Goal: Task Accomplishment & Management: Use online tool/utility

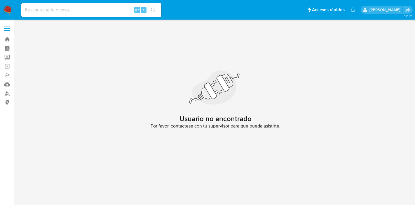
click at [12, 12] on img at bounding box center [8, 10] width 10 height 10
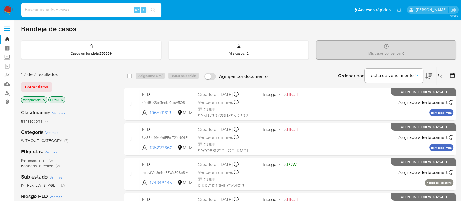
click at [41, 11] on input at bounding box center [91, 10] width 140 height 8
paste input "1292472298"
type input "1292472298"
click at [415, 72] on button at bounding box center [441, 75] width 10 height 7
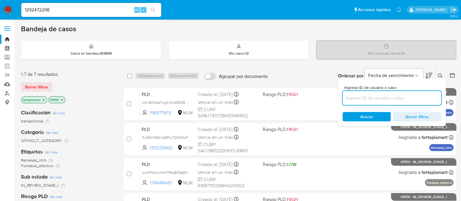
click at [386, 96] on input at bounding box center [392, 98] width 99 height 8
type input "1292472298"
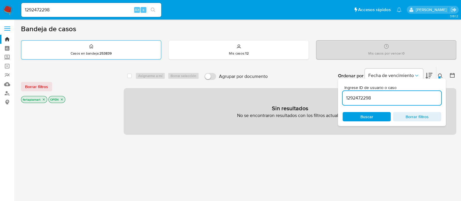
click at [95, 51] on p "Casos en bandeja : 253839" at bounding box center [91, 53] width 41 height 5
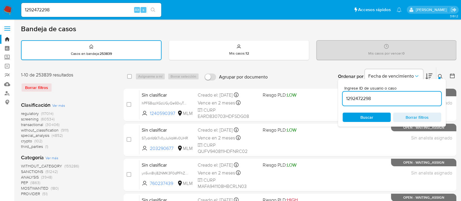
click at [357, 118] on span "Buscar" at bounding box center [367, 117] width 40 height 8
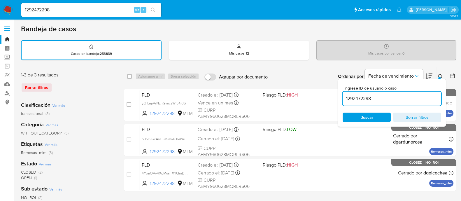
click at [415, 76] on div "Ordenar por Fecha de vencimiento" at bounding box center [384, 76] width 103 height 18
click at [415, 75] on button at bounding box center [441, 76] width 10 height 7
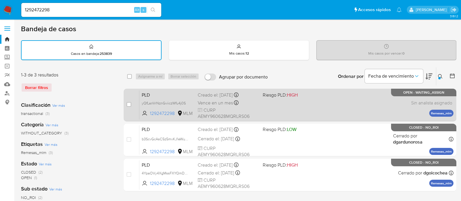
click at [296, 108] on div "PLD yQfLanVrNznGviiczWfu4j0S 1292472298 MLM Riesgo PLD: HIGH Creado el: 12/09/2…" at bounding box center [296, 104] width 314 height 29
click at [127, 103] on input "checkbox" at bounding box center [129, 104] width 5 height 5
checkbox input "true"
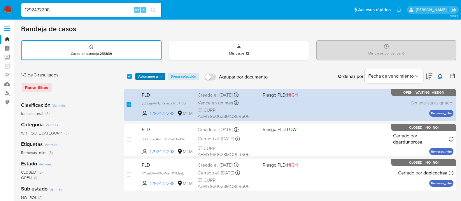
click at [149, 74] on span "Asignarme a mí" at bounding box center [150, 77] width 24 height 6
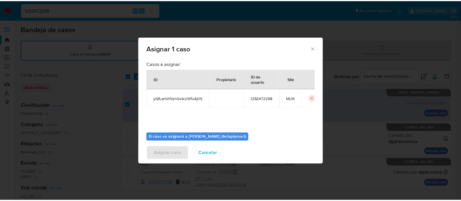
scroll to position [30, 0]
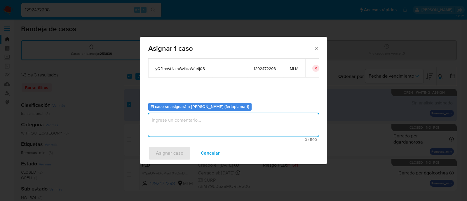
click at [194, 128] on textarea "assign-modal" at bounding box center [233, 124] width 170 height 23
type textarea "FDTM"
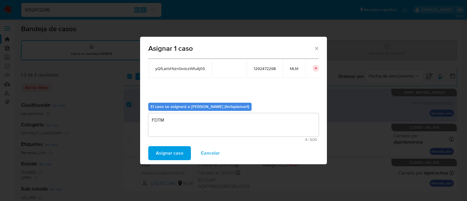
click at [165, 154] on span "Asignar caso" at bounding box center [169, 153] width 27 height 13
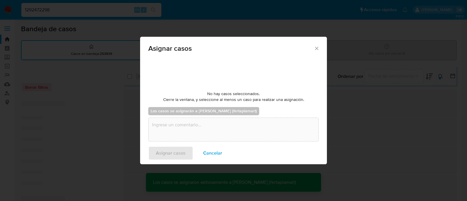
checkbox input "false"
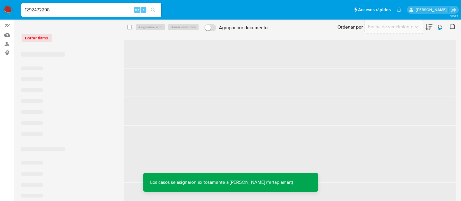
scroll to position [0, 0]
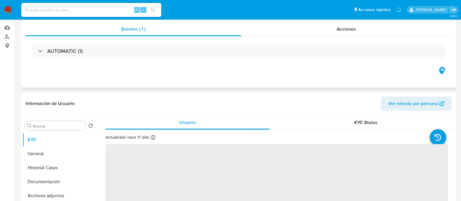
select select "10"
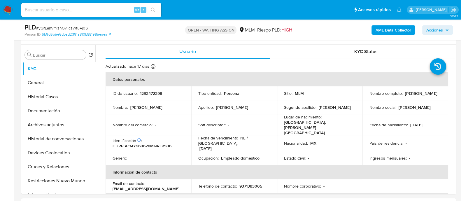
scroll to position [107, 0]
drag, startPoint x: 416, startPoint y: 97, endPoint x: 367, endPoint y: 96, distance: 48.4
click at [367, 96] on td "Nombre completo : Yessica Alejandro Martinez" at bounding box center [406, 93] width 86 height 14
click at [165, 143] on p "CURP AEMY960628MQRLRS06" at bounding box center [142, 145] width 59 height 5
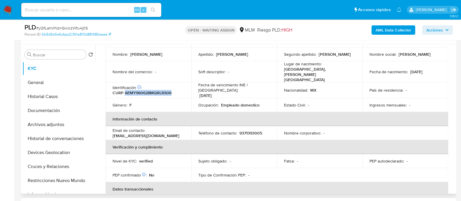
scroll to position [51, 0]
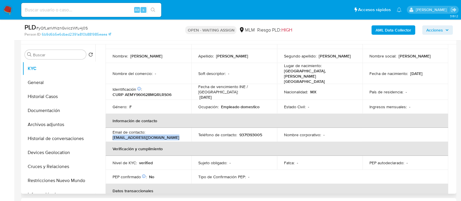
drag, startPoint x: 170, startPoint y: 131, endPoint x: 113, endPoint y: 130, distance: 56.9
click at [113, 130] on div "Email de contacto : alejandroyessica73@gmail.com" at bounding box center [149, 135] width 72 height 11
click at [253, 132] on p "9371393005" at bounding box center [251, 134] width 23 height 5
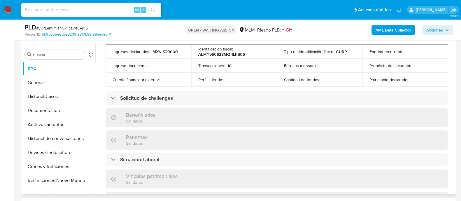
scroll to position [205, 0]
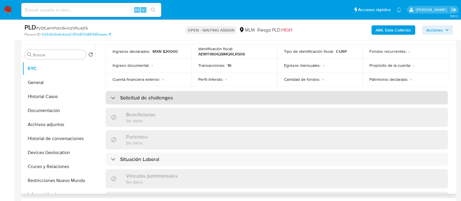
click at [157, 95] on h3 "Solicitud de challenges" at bounding box center [146, 98] width 53 height 6
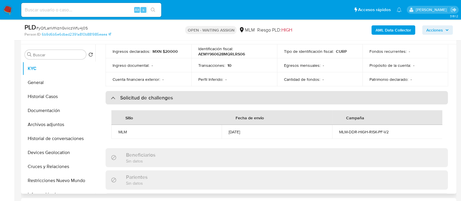
click at [157, 95] on h3 "Solicitud de challenges" at bounding box center [146, 98] width 53 height 6
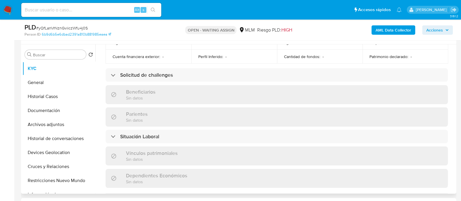
scroll to position [227, 0]
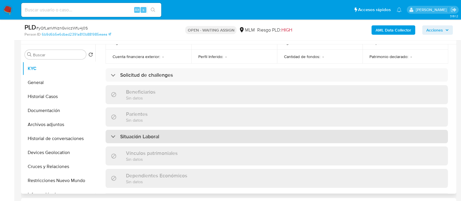
click at [183, 130] on div "Situación Laboral" at bounding box center [277, 136] width 343 height 13
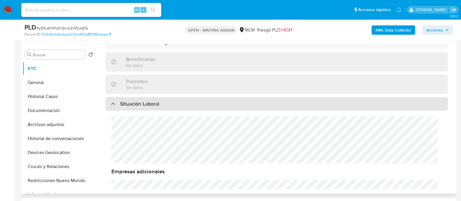
scroll to position [260, 0]
click at [156, 100] on h3 "Situación Laboral" at bounding box center [139, 103] width 39 height 6
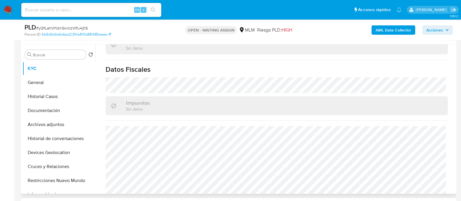
scroll to position [140, 0]
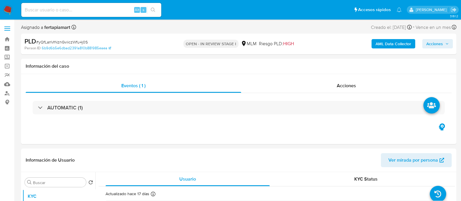
select select "10"
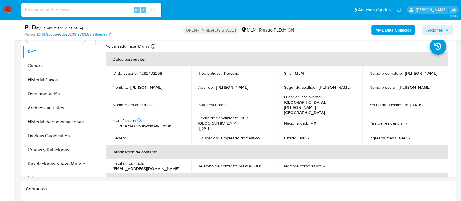
scroll to position [4, 0]
click at [240, 76] on td "Tipo entidad : Persona" at bounding box center [234, 73] width 86 height 14
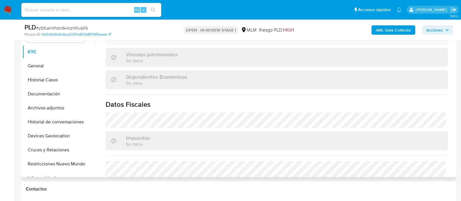
scroll to position [361, 0]
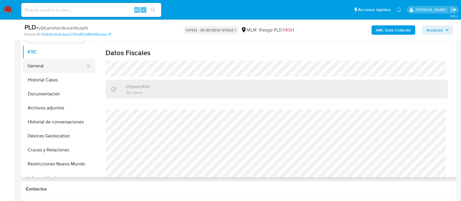
click at [38, 71] on button "General" at bounding box center [56, 66] width 68 height 14
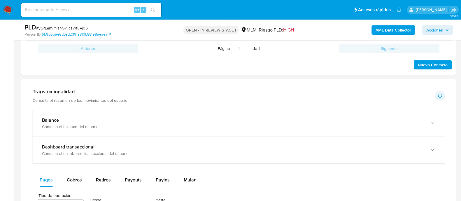
scroll to position [358, 0]
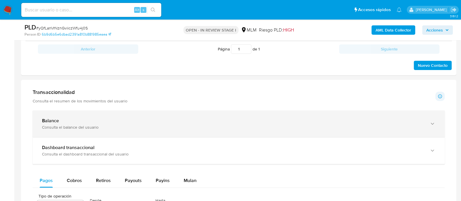
click at [109, 136] on div "Balance Consulta el balance del usuario" at bounding box center [239, 124] width 412 height 27
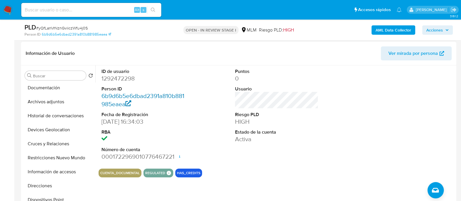
scroll to position [99, 0]
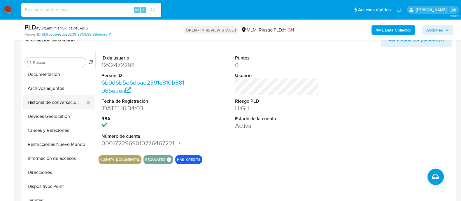
click at [56, 100] on button "Historial de conversaciones" at bounding box center [56, 102] width 68 height 14
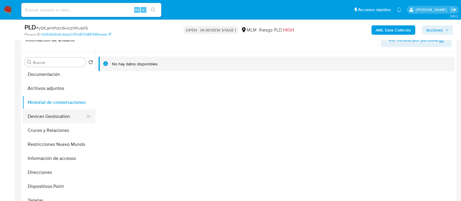
click at [50, 123] on button "Devices Geolocation" at bounding box center [56, 116] width 68 height 14
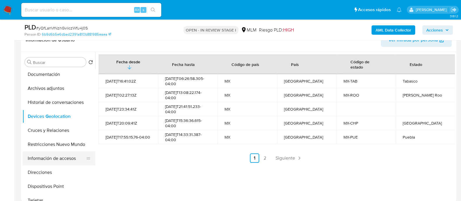
click at [60, 157] on button "Información de accesos" at bounding box center [56, 158] width 68 height 14
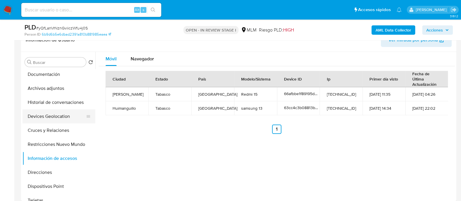
click at [66, 111] on button "Devices Geolocation" at bounding box center [56, 116] width 68 height 14
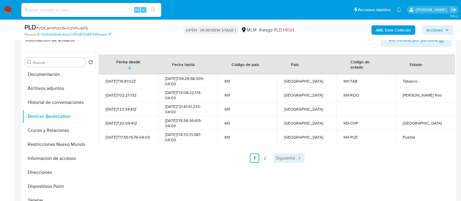
click at [281, 159] on span "Siguiente" at bounding box center [286, 158] width 20 height 5
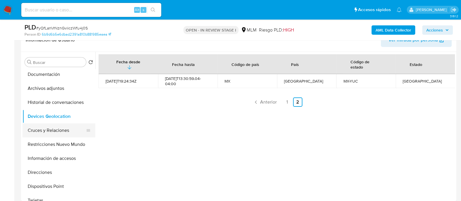
click at [63, 135] on button "Cruces y Relaciones" at bounding box center [56, 130] width 68 height 14
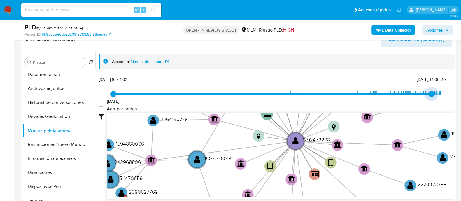
type input "1756258954000"
drag, startPoint x: 439, startPoint y: 92, endPoint x: 427, endPoint y: 92, distance: 11.1
click at [427, 92] on span "26/8/2025, 19:42:34" at bounding box center [429, 94] width 6 height 6
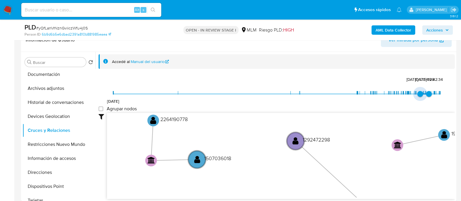
type input "1754271654000"
drag, startPoint x: 110, startPoint y: 95, endPoint x: 420, endPoint y: 94, distance: 310.1
click at [420, 94] on span "3/8/2025, 19:40:54" at bounding box center [422, 94] width 6 height 6
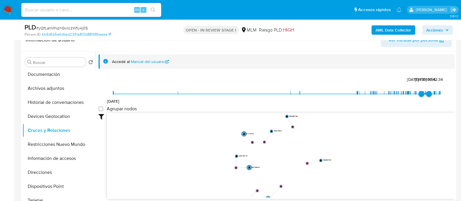
drag, startPoint x: 326, startPoint y: 150, endPoint x: 287, endPoint y: 165, distance: 42.3
click at [287, 165] on icon "user-1292472298  1292472298 device-66afbbe1f89195d708a4c6df  device-63cc4c3b0…" at bounding box center [281, 155] width 348 height 85
click at [288, 163] on icon "user-1292472298  1292472298 device-66afbbe1f89195d708a4c6df  device-63cc4c3b0…" at bounding box center [281, 155] width 348 height 85
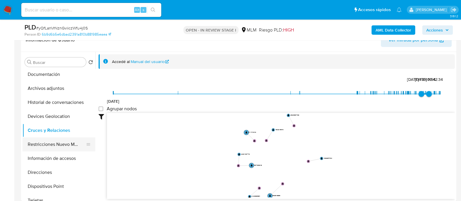
click at [57, 147] on button "Restricciones Nuevo Mundo" at bounding box center [56, 144] width 68 height 14
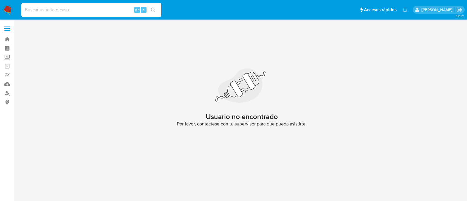
click at [76, 8] on input at bounding box center [91, 10] width 140 height 8
paste input "174848445_ROSALBA"
type input "174848445_ROSALBA"
type input "174848445_ROSALB"
click at [6, 8] on img at bounding box center [8, 10] width 10 height 10
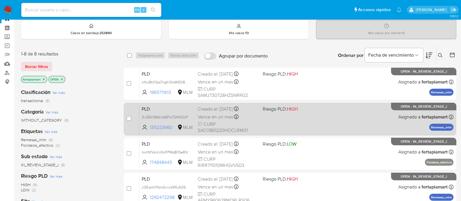
scroll to position [21, 0]
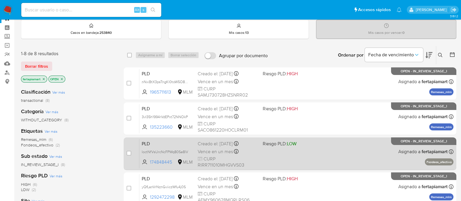
click at [171, 142] on span "PLD" at bounding box center [167, 143] width 51 height 8
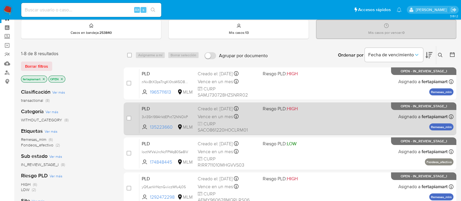
click at [183, 106] on span "PLD" at bounding box center [167, 108] width 51 height 8
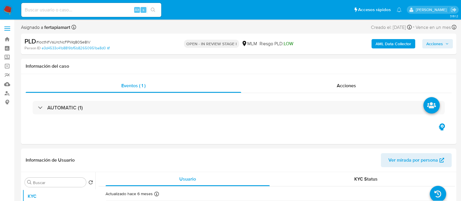
select select "10"
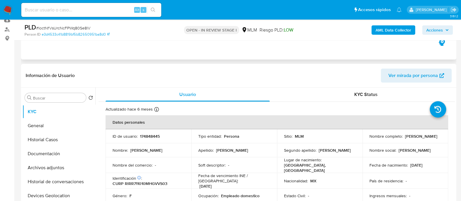
scroll to position [64, 0]
click at [46, 165] on button "Archivos adjuntos" at bounding box center [56, 168] width 68 height 14
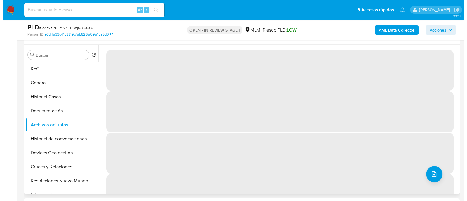
scroll to position [106, 0]
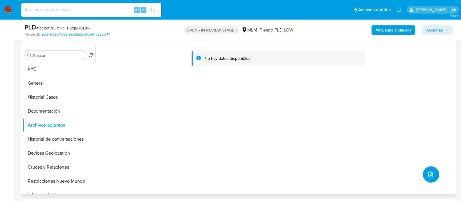
click at [430, 170] on button "upload-file" at bounding box center [431, 174] width 16 height 16
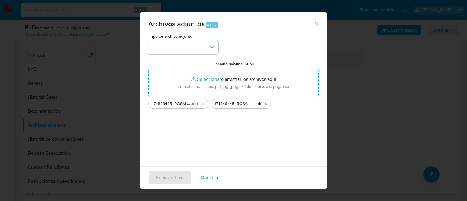
click at [214, 139] on div "Tipo de archivo adjunto Tamaño máximo: 50MB Seleccionar archivos Seleccionar o …" at bounding box center [233, 103] width 170 height 138
click at [200, 45] on button "button" at bounding box center [183, 47] width 70 height 14
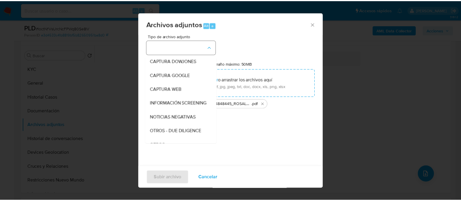
scroll to position [30, 0]
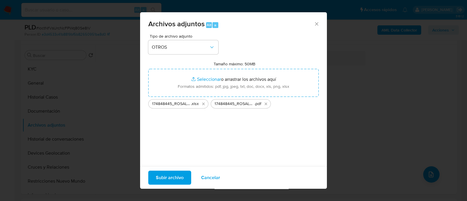
click at [165, 180] on span "Subir archivo" at bounding box center [170, 177] width 28 height 13
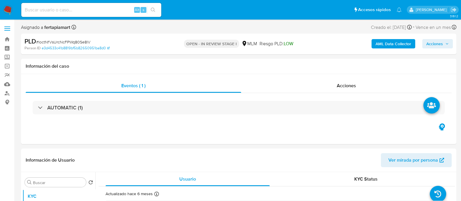
select select "10"
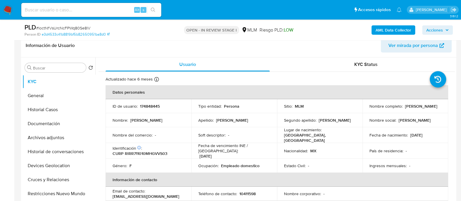
scroll to position [95, 0]
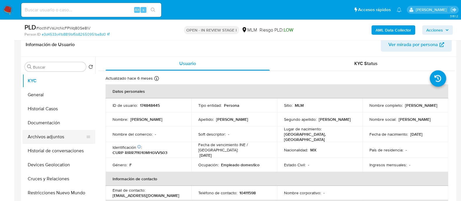
click at [49, 133] on button "Archivos adjuntos" at bounding box center [56, 137] width 68 height 14
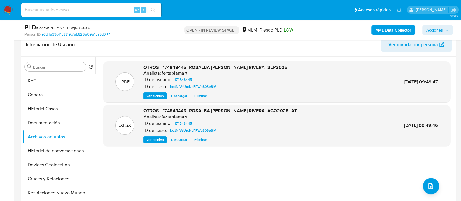
click at [387, 27] on b "AML Data Collector" at bounding box center [394, 29] width 36 height 9
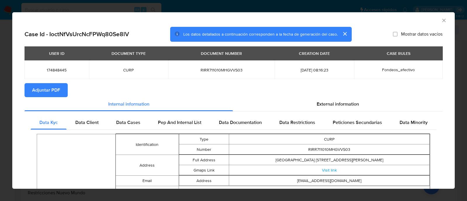
click at [441, 23] on icon "Cerrar ventana" at bounding box center [444, 21] width 6 height 6
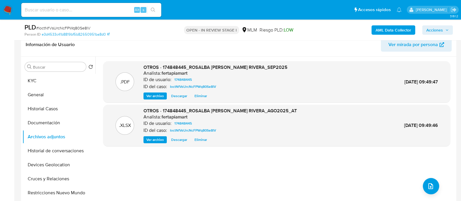
click at [433, 33] on span "Acciones" at bounding box center [435, 29] width 17 height 9
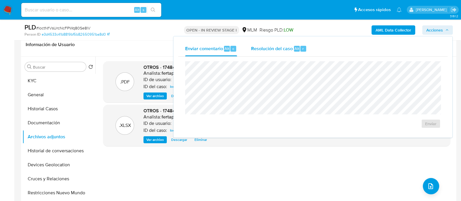
click at [268, 53] on div "Resolución del caso Alt r" at bounding box center [279, 48] width 56 height 15
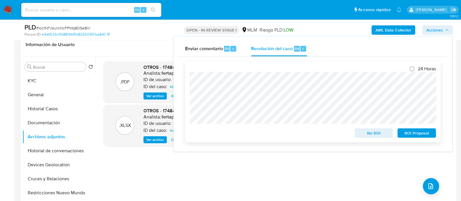
click at [380, 136] on span "No ROI" at bounding box center [374, 133] width 30 height 8
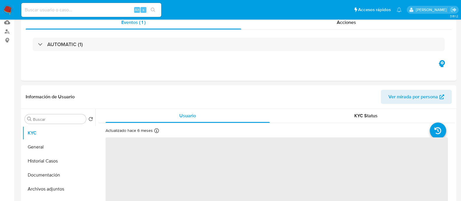
select select "10"
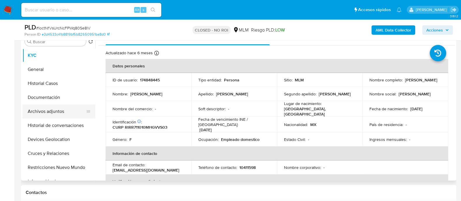
click at [47, 106] on button "Archivos adjuntos" at bounding box center [56, 111] width 68 height 14
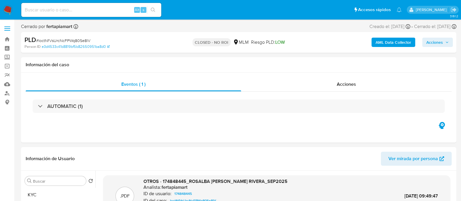
click at [6, 8] on img at bounding box center [8, 10] width 10 height 10
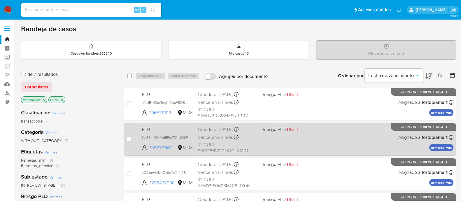
click at [180, 129] on span "PLD" at bounding box center [167, 129] width 51 height 8
click at [171, 129] on span "PLD" at bounding box center [167, 129] width 51 height 8
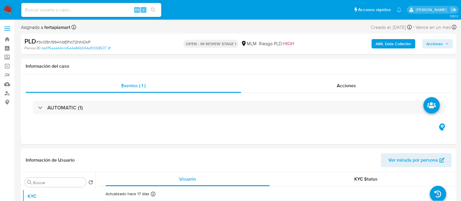
select select "10"
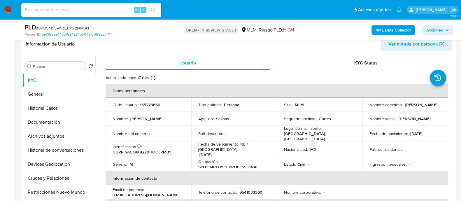
scroll to position [95, 0]
click at [44, 130] on button "Archivos adjuntos" at bounding box center [56, 137] width 68 height 14
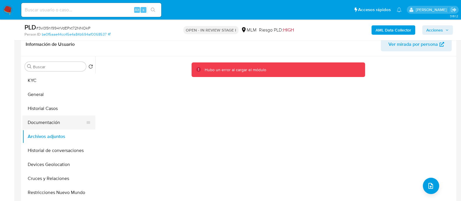
click at [59, 119] on button "Documentación" at bounding box center [56, 123] width 68 height 14
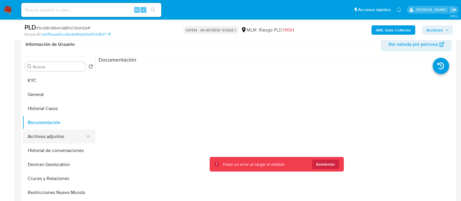
click at [53, 133] on button "Archivos adjuntos" at bounding box center [56, 137] width 68 height 14
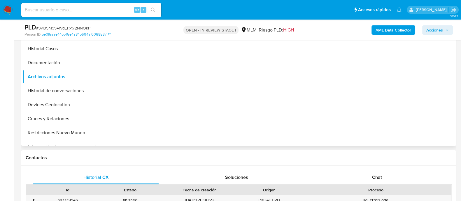
scroll to position [188, 0]
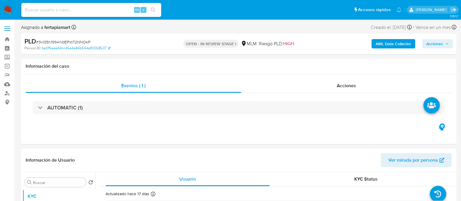
select select "10"
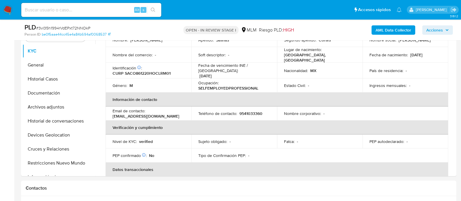
scroll to position [49, 0]
click at [48, 109] on button "Archivos adjuntos" at bounding box center [56, 107] width 68 height 14
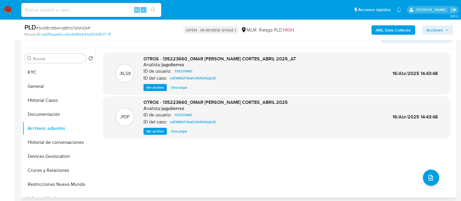
scroll to position [103, 0]
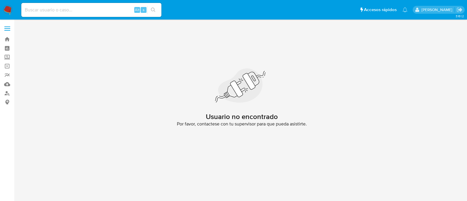
click at [5, 9] on img at bounding box center [8, 10] width 10 height 10
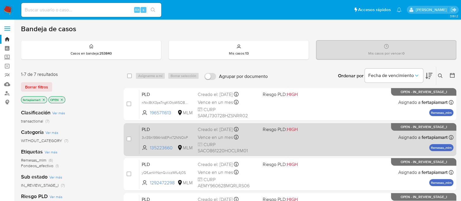
click at [169, 128] on span "PLD" at bounding box center [167, 129] width 51 height 8
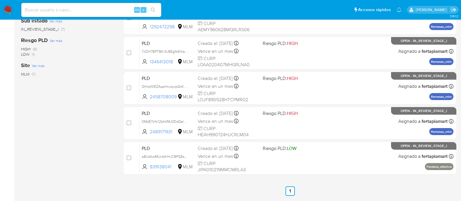
scroll to position [156, 0]
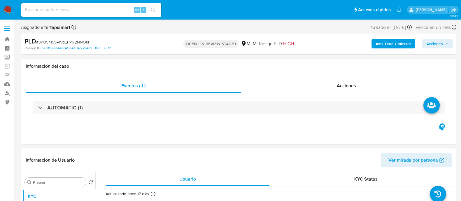
select select "10"
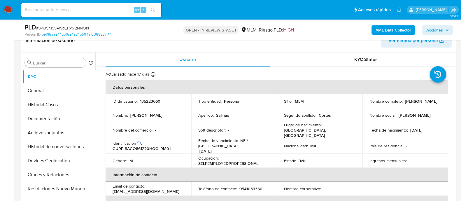
scroll to position [100, 0]
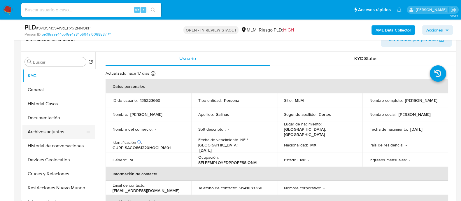
click at [48, 133] on button "Archivos adjuntos" at bounding box center [56, 132] width 68 height 14
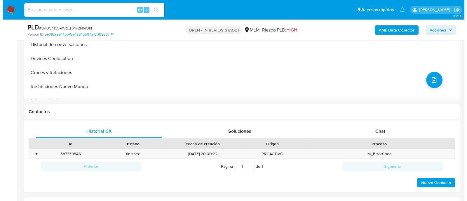
scroll to position [200, 0]
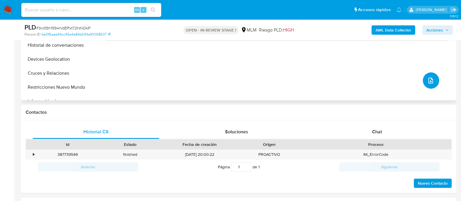
click at [428, 77] on icon "upload-file" at bounding box center [430, 80] width 7 height 7
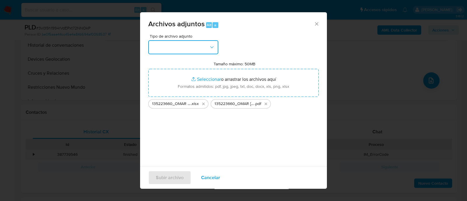
click at [171, 53] on button "button" at bounding box center [183, 47] width 70 height 14
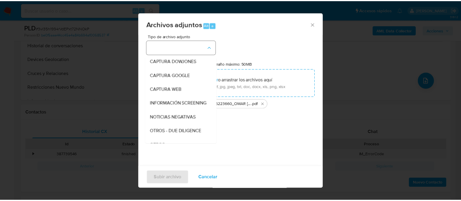
scroll to position [30, 0]
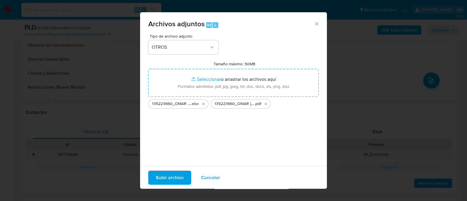
click at [173, 179] on span "Subir archivo" at bounding box center [170, 177] width 28 height 13
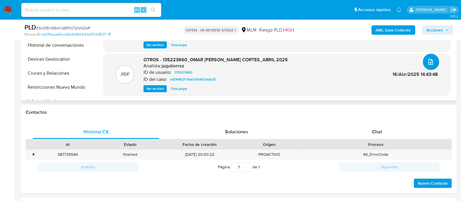
scroll to position [0, 0]
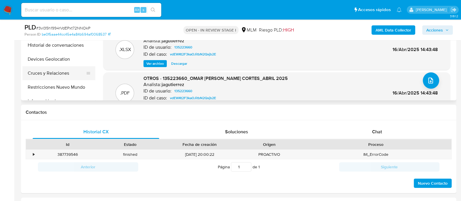
click at [63, 73] on button "Cruces y Relaciones" at bounding box center [56, 73] width 68 height 14
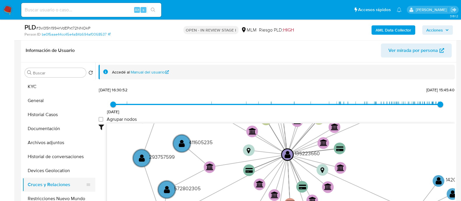
scroll to position [86, 0]
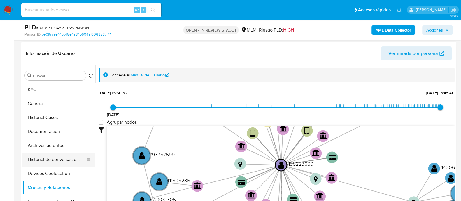
click at [52, 153] on button "Historial de conversaciones" at bounding box center [56, 160] width 68 height 14
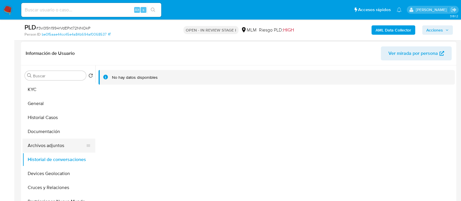
click at [46, 142] on button "Archivos adjuntos" at bounding box center [56, 146] width 68 height 14
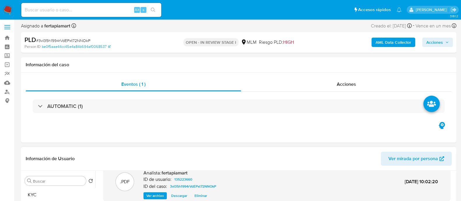
scroll to position [1, 0]
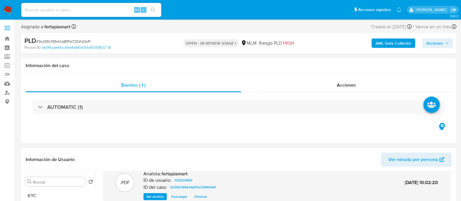
click at [443, 42] on span "Acciones" at bounding box center [435, 43] width 17 height 9
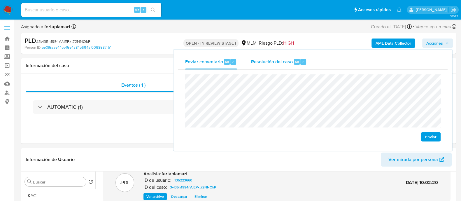
click at [266, 62] on span "Resolución del caso" at bounding box center [272, 61] width 42 height 7
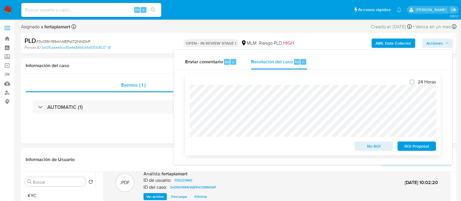
click at [378, 145] on span "No ROI" at bounding box center [374, 146] width 30 height 8
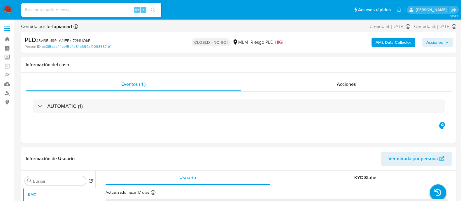
select select "10"
